Goal: Information Seeking & Learning: Learn about a topic

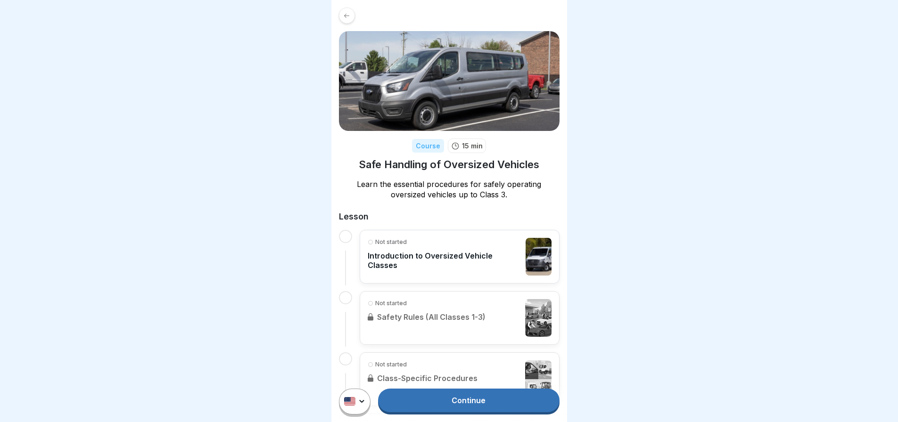
click at [464, 247] on div "Not started Introduction to Oversized Vehicle Classes" at bounding box center [444, 257] width 153 height 38
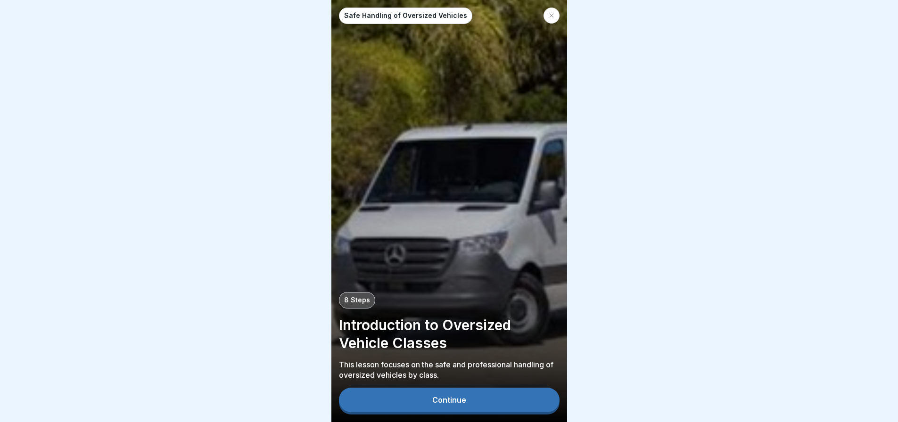
scroll to position [7, 0]
click at [461, 398] on div "Continue" at bounding box center [449, 400] width 34 height 8
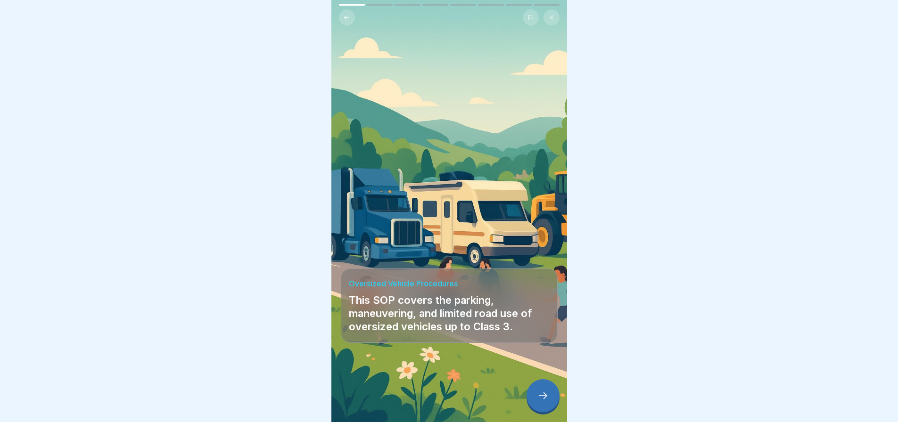
click at [538, 394] on icon at bounding box center [542, 395] width 11 height 11
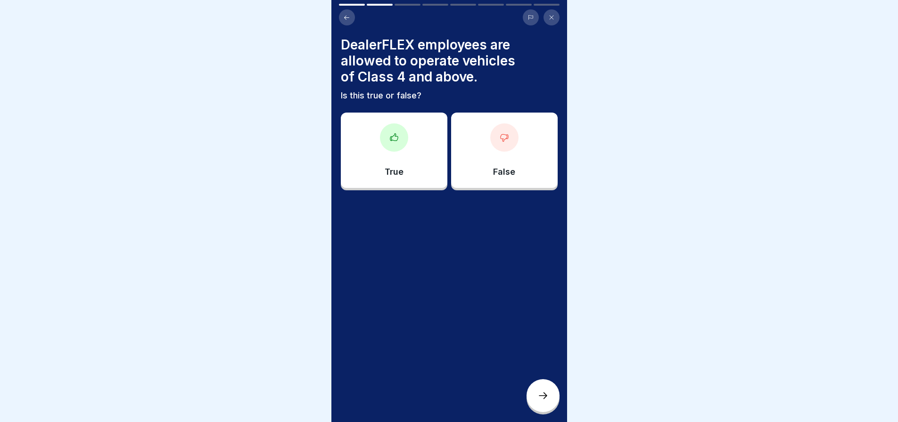
click at [522, 151] on div "False" at bounding box center [504, 150] width 107 height 75
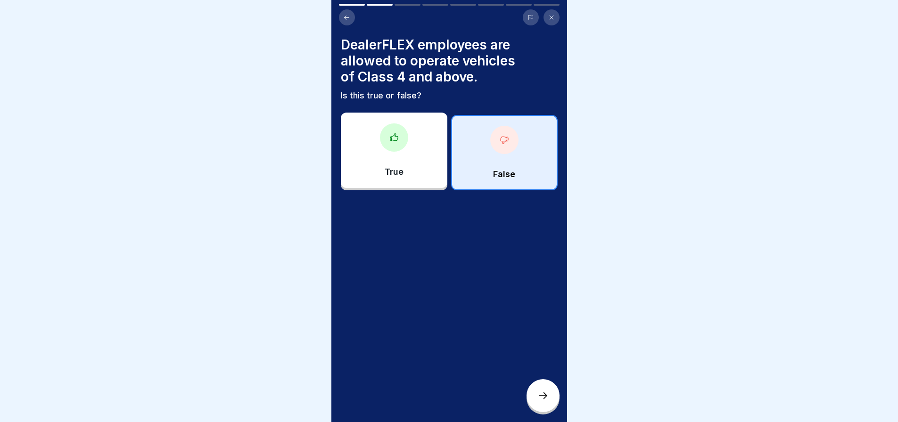
click at [547, 393] on icon at bounding box center [542, 395] width 11 height 11
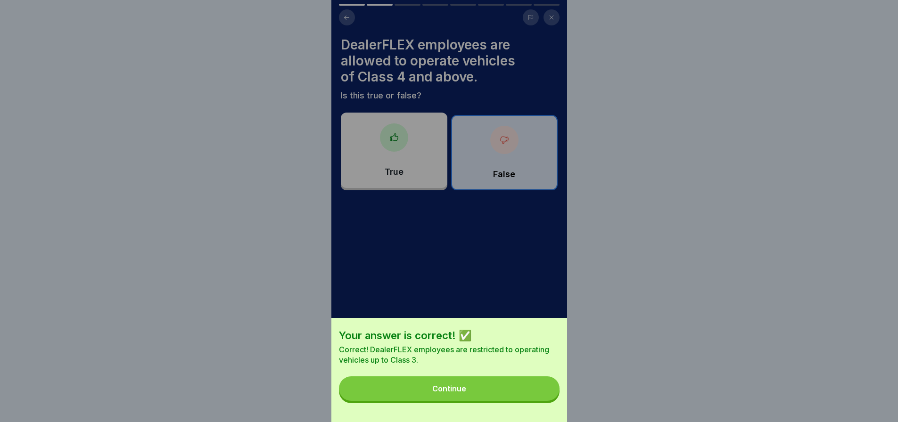
click at [538, 396] on button "Continue" at bounding box center [449, 389] width 221 height 25
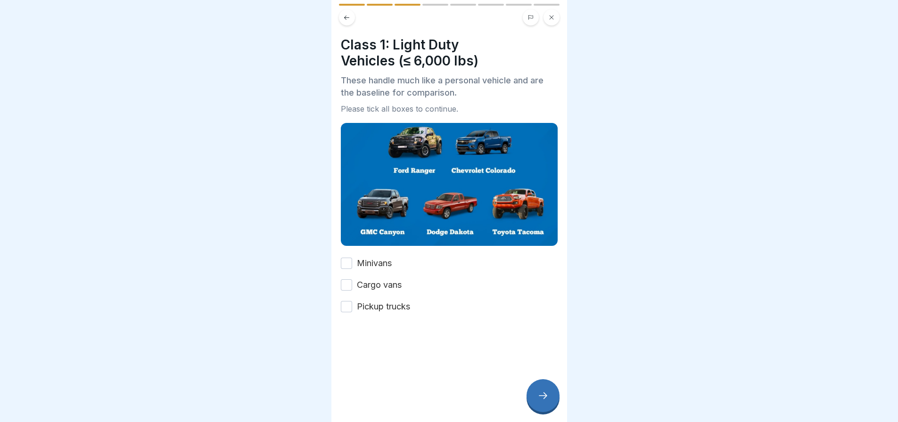
click at [344, 301] on button "Pickup trucks" at bounding box center [346, 306] width 11 height 11
click at [537, 401] on icon at bounding box center [542, 395] width 11 height 11
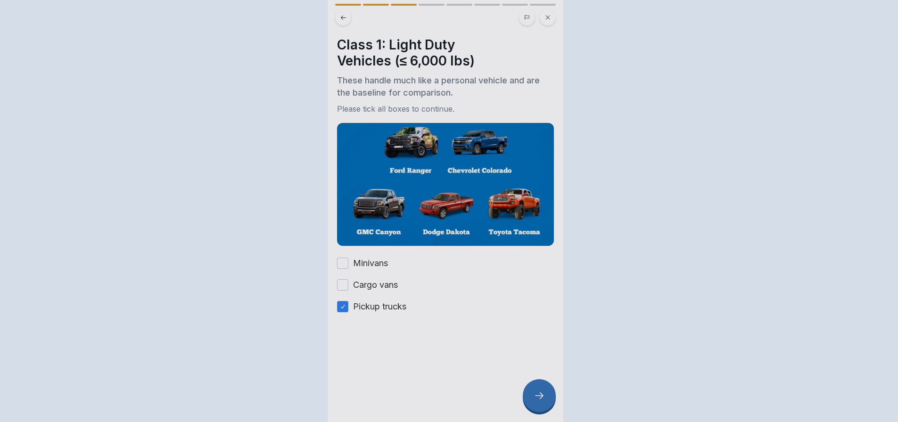
scroll to position [0, 0]
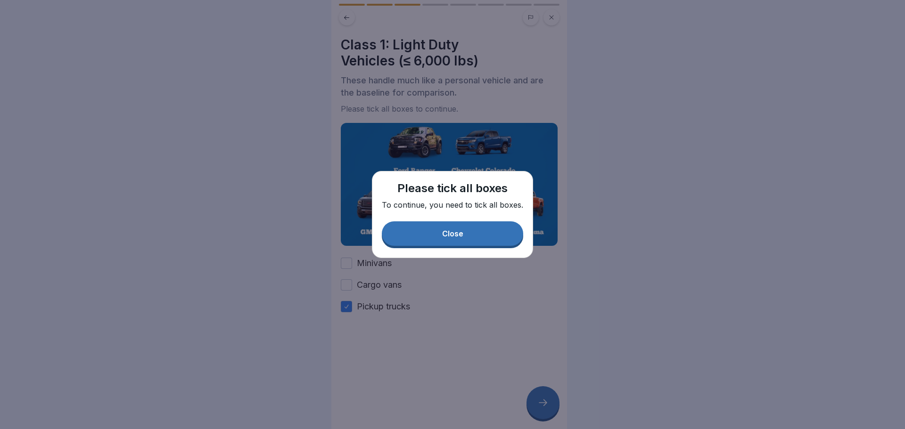
click at [482, 242] on button "Close" at bounding box center [452, 234] width 141 height 25
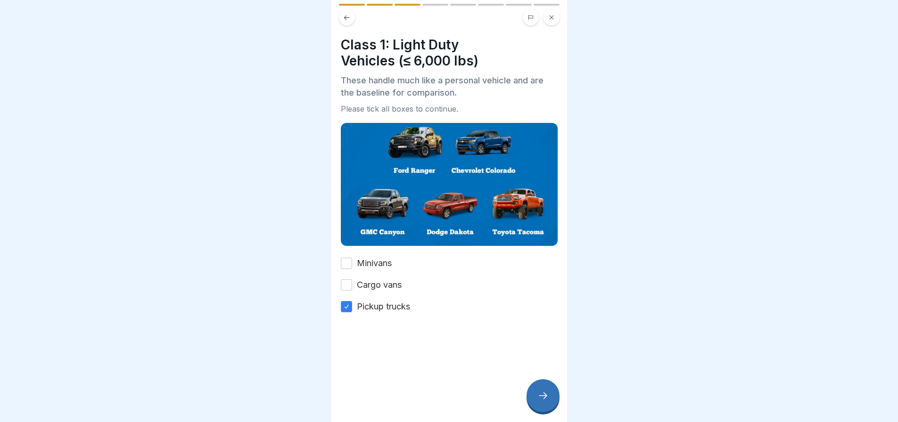
click at [342, 262] on button "Minivans" at bounding box center [346, 263] width 11 height 11
click at [346, 280] on button "Cargo vans" at bounding box center [346, 285] width 11 height 11
click at [552, 397] on div at bounding box center [543, 395] width 33 height 33
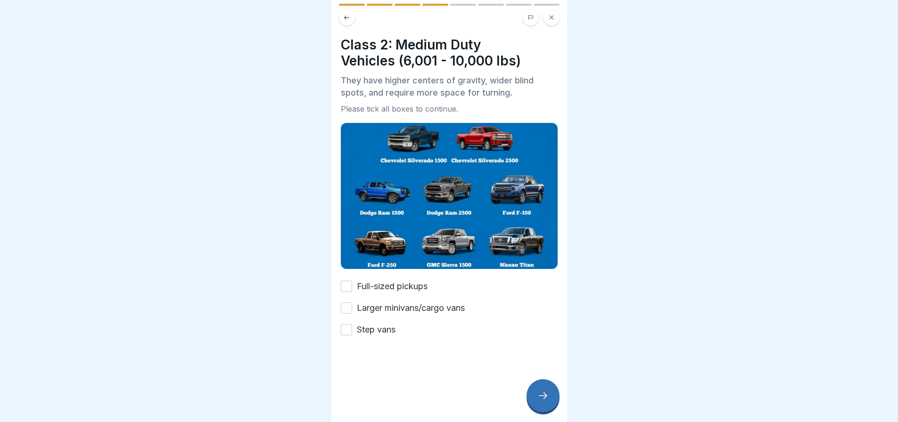
click at [350, 281] on button "Full-sized pickups" at bounding box center [346, 286] width 11 height 11
click at [347, 303] on button "Larger minivans/cargo vans" at bounding box center [346, 308] width 11 height 11
click at [542, 389] on div at bounding box center [543, 395] width 33 height 33
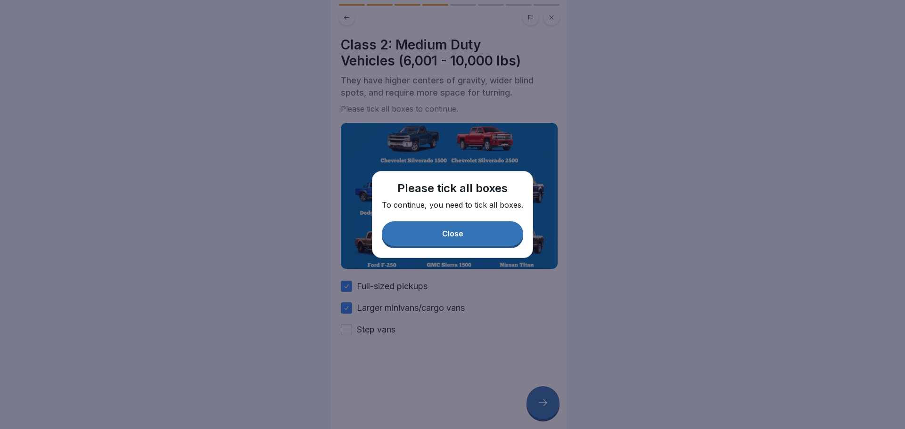
click at [470, 233] on button "Close" at bounding box center [452, 234] width 141 height 25
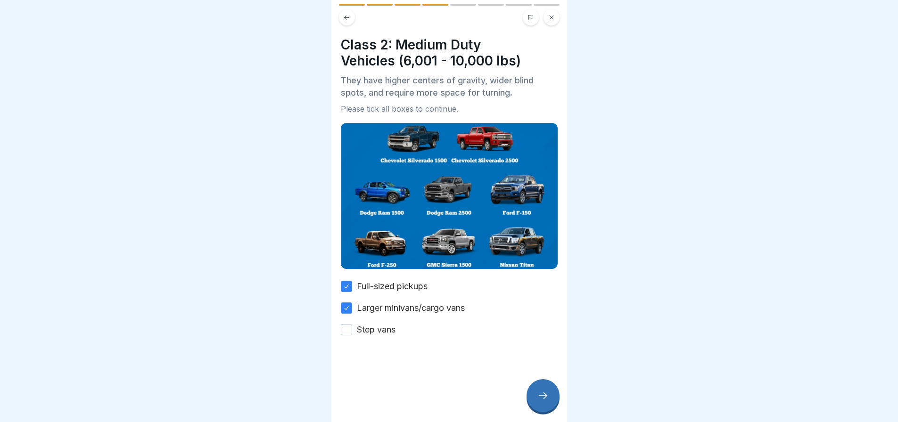
click at [344, 324] on button "Step vans" at bounding box center [346, 329] width 11 height 11
click at [539, 396] on div at bounding box center [543, 395] width 33 height 33
